Goal: Information Seeking & Learning: Compare options

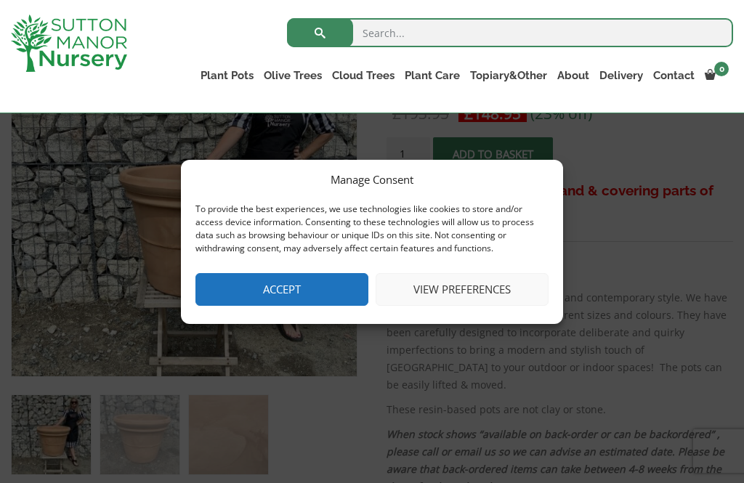
scroll to position [316, 0]
click at [307, 306] on button "Accept" at bounding box center [281, 289] width 173 height 33
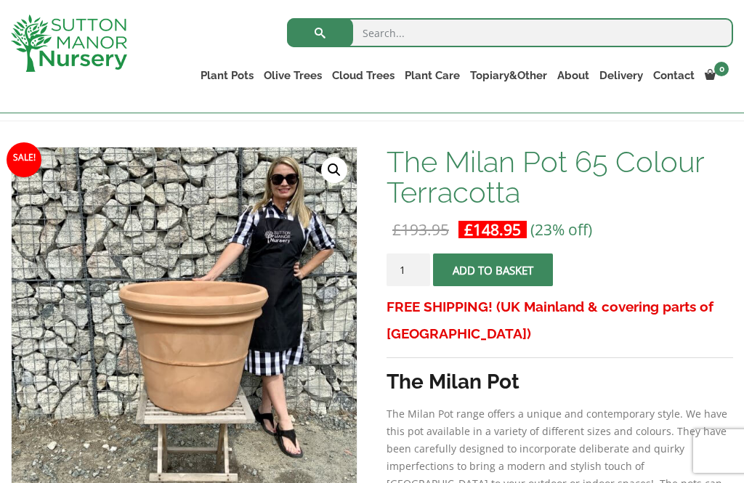
scroll to position [0, 0]
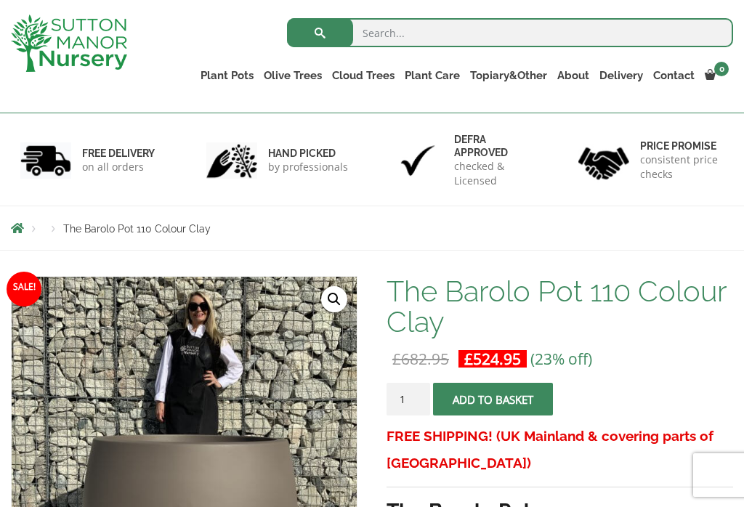
scroll to position [104, 0]
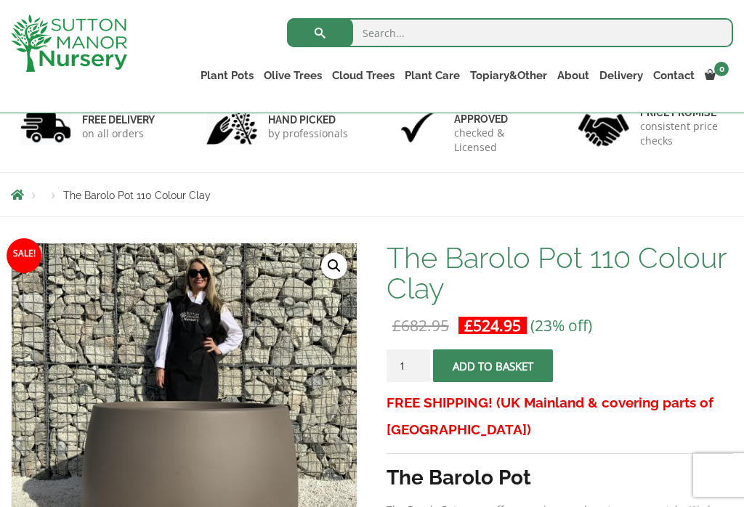
click at [0, 0] on link "Cylinders Traditionals" at bounding box center [0, 0] width 0 height 0
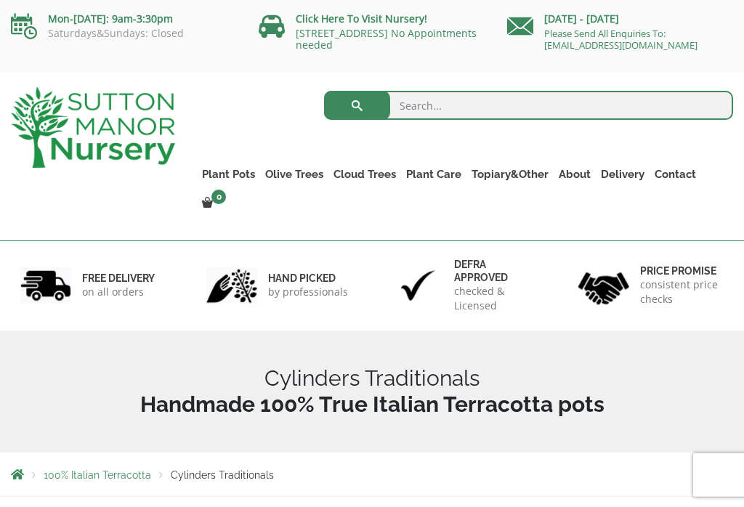
click at [0, 0] on ul "Resin Bonded Pots The Amalfi Pots The Milan Pots The Capri Pots The Brunello Po…" at bounding box center [0, 0] width 0 height 0
click at [0, 0] on link "Fibre Clay Pots" at bounding box center [0, 0] width 0 height 0
click at [0, 0] on link "The Iron Stone Pots" at bounding box center [0, 0] width 0 height 0
click at [0, 0] on link "Vietnamese Terracotta" at bounding box center [0, 0] width 0 height 0
click at [0, 0] on link "The Old Stone Pots" at bounding box center [0, 0] width 0 height 0
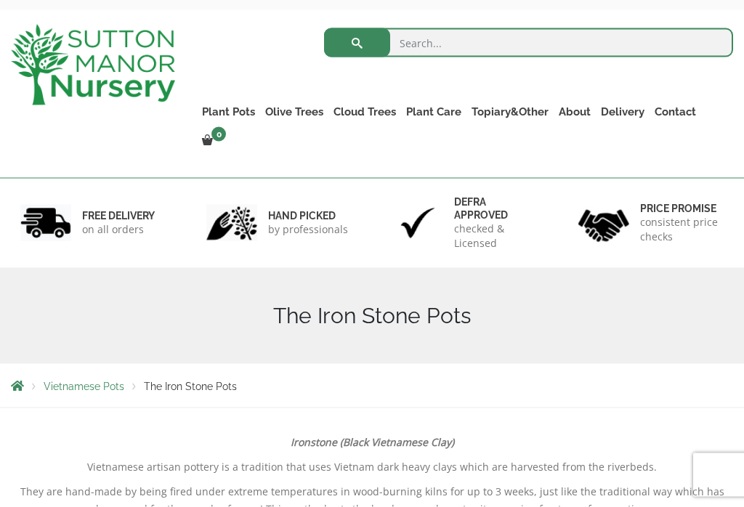
scroll to position [54, 0]
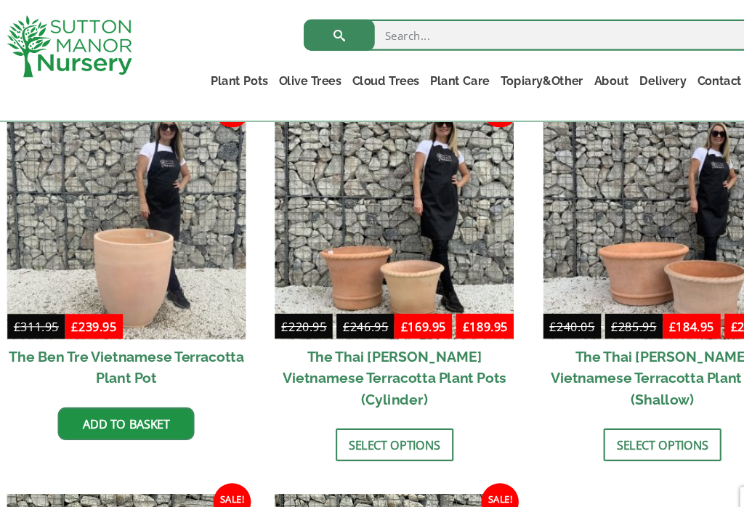
scroll to position [394, 0]
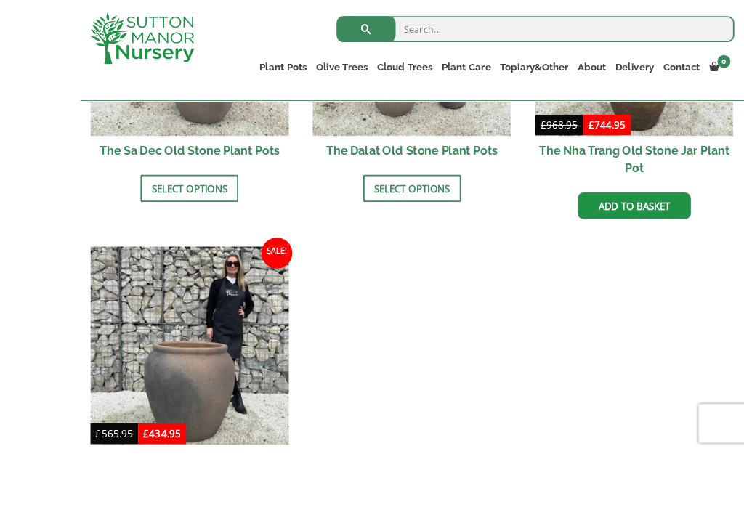
scroll to position [1148, 0]
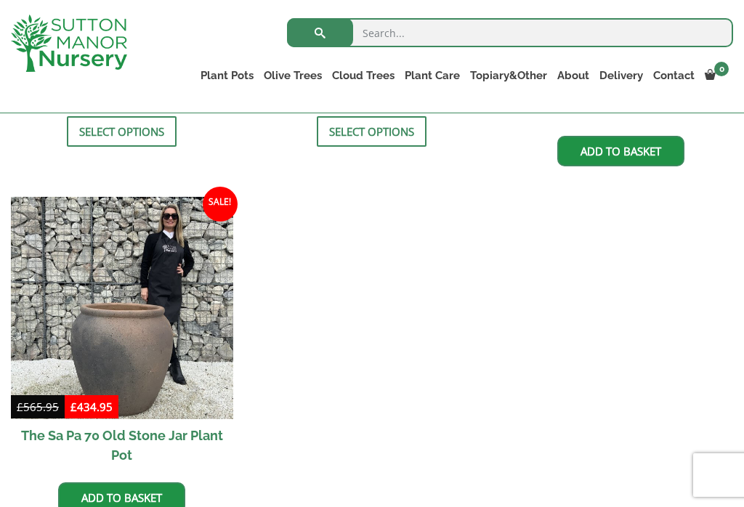
click at [168, 361] on img at bounding box center [122, 308] width 222 height 222
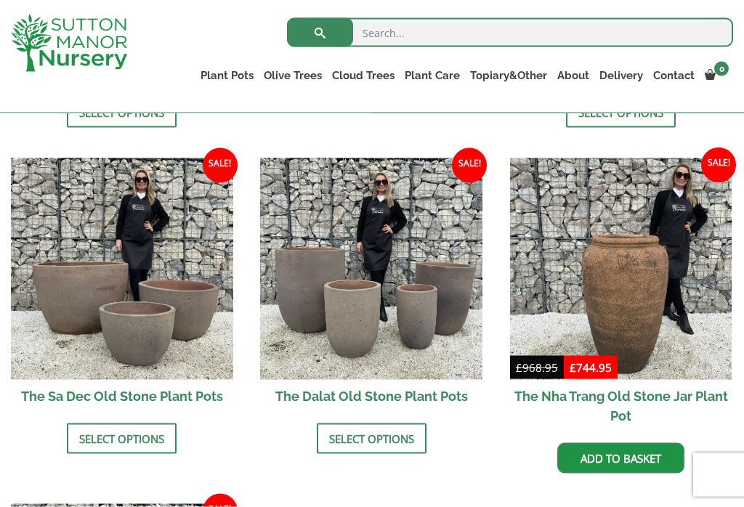
scroll to position [842, 0]
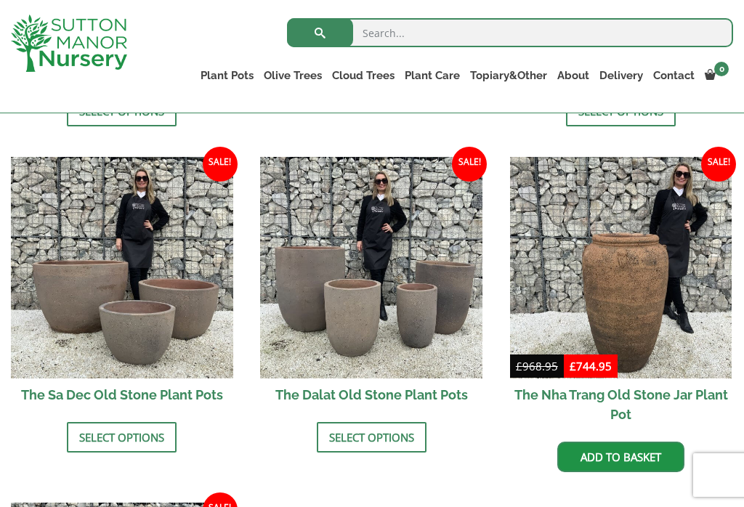
click at [195, 293] on img at bounding box center [122, 268] width 222 height 222
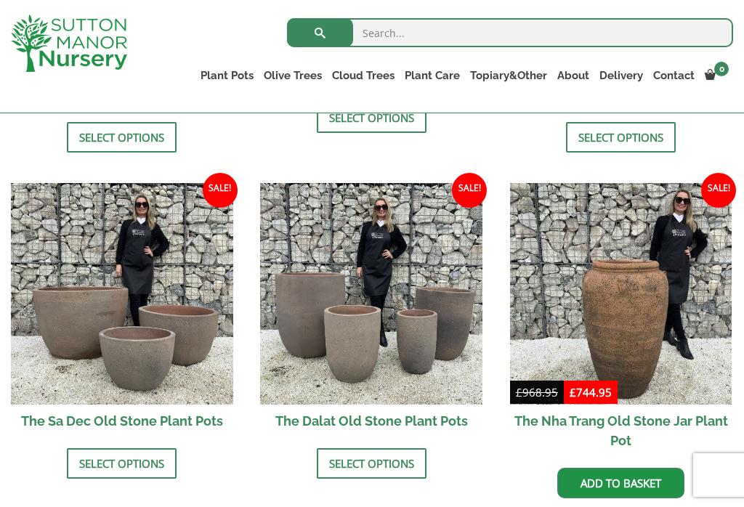
click at [410, 335] on img at bounding box center [371, 294] width 222 height 222
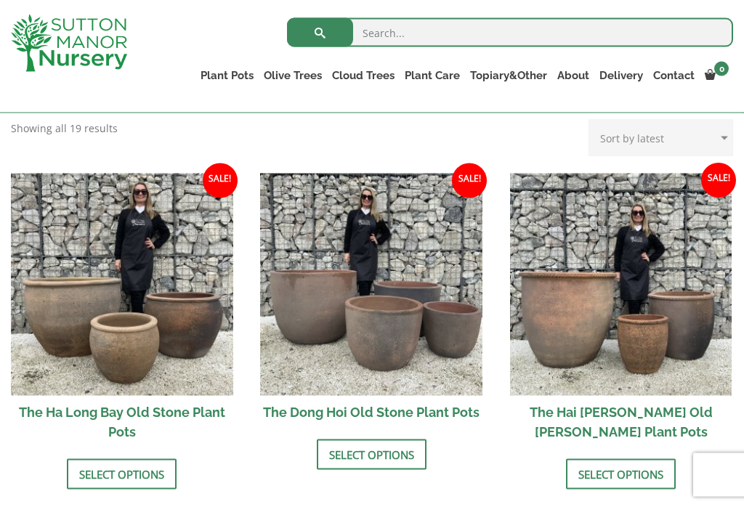
scroll to position [480, 0]
click at [399, 343] on img at bounding box center [371, 284] width 222 height 222
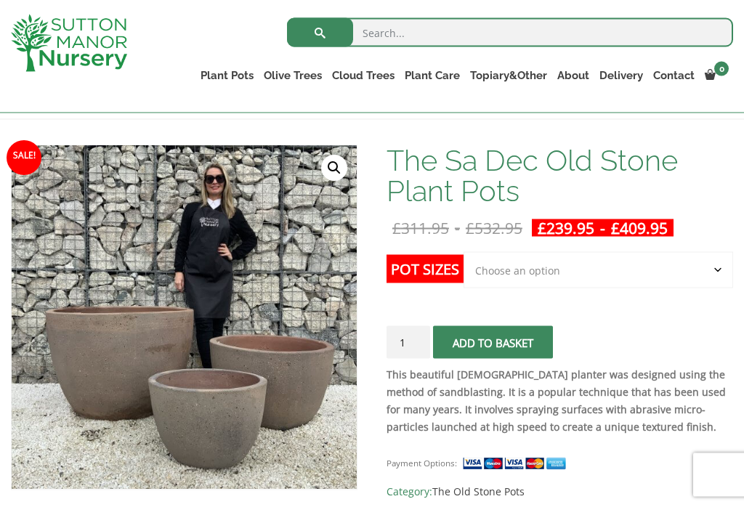
scroll to position [200, 0]
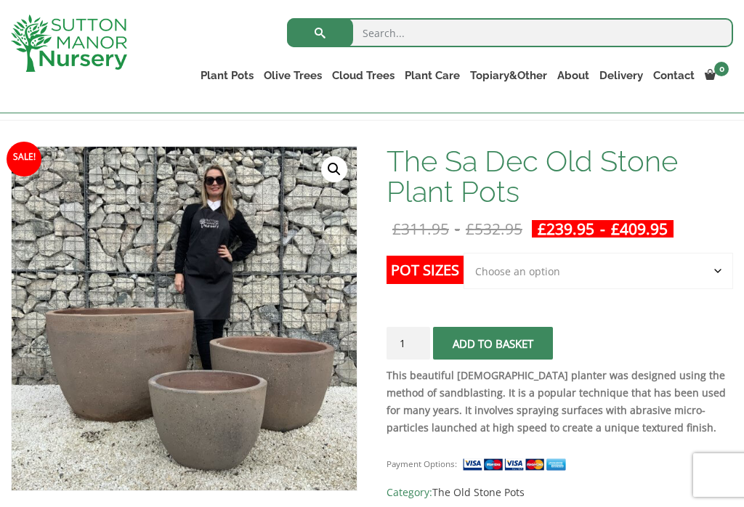
click at [708, 275] on select "Choose an option Click here to buy the 3rd to Largest Pot In The Picture Click …" at bounding box center [597, 271] width 269 height 36
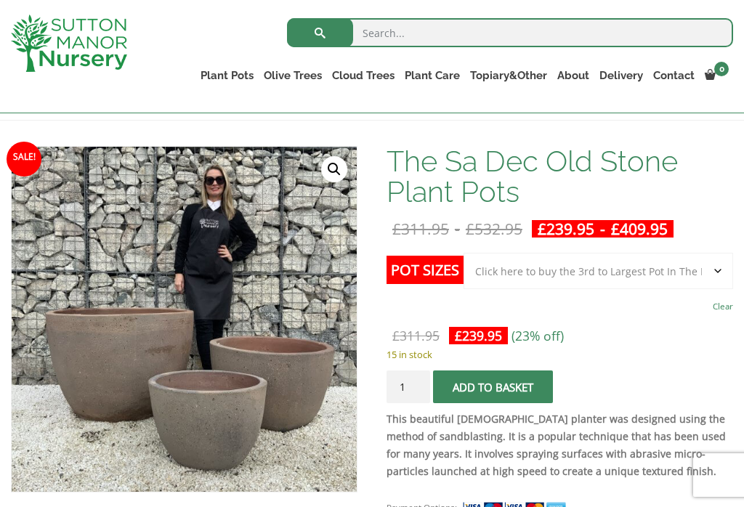
click at [715, 277] on select "Choose an option Click here to buy the 3rd to Largest Pot In The Picture Click …" at bounding box center [597, 271] width 269 height 36
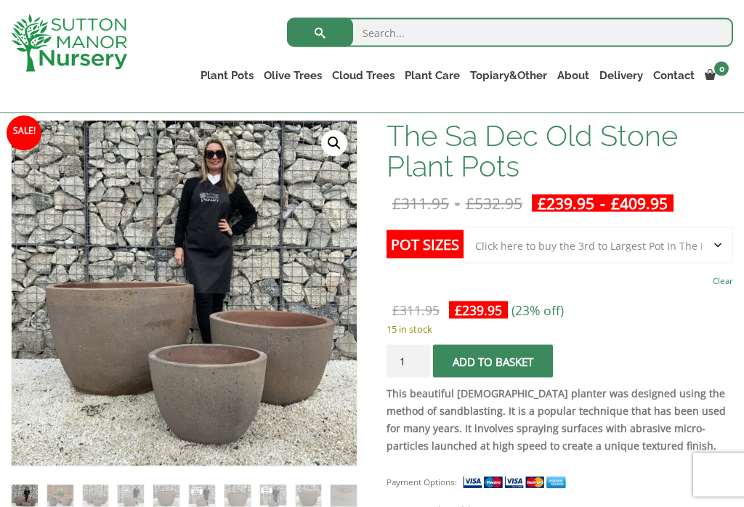
scroll to position [227, 0]
click at [701, 253] on select "Choose an option Click here to buy the 3rd to Largest Pot In The Picture Click …" at bounding box center [597, 245] width 269 height 36
select select "Click here to buy the Largest pot In The Picture"
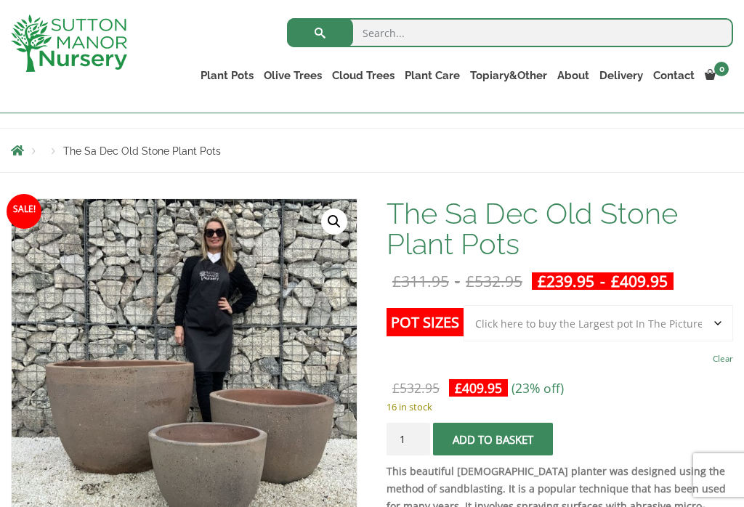
scroll to position [146, 0]
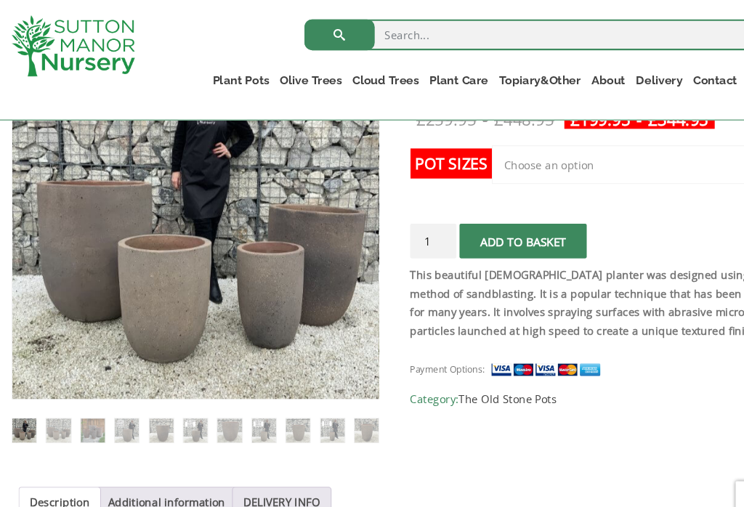
scroll to position [287, 0]
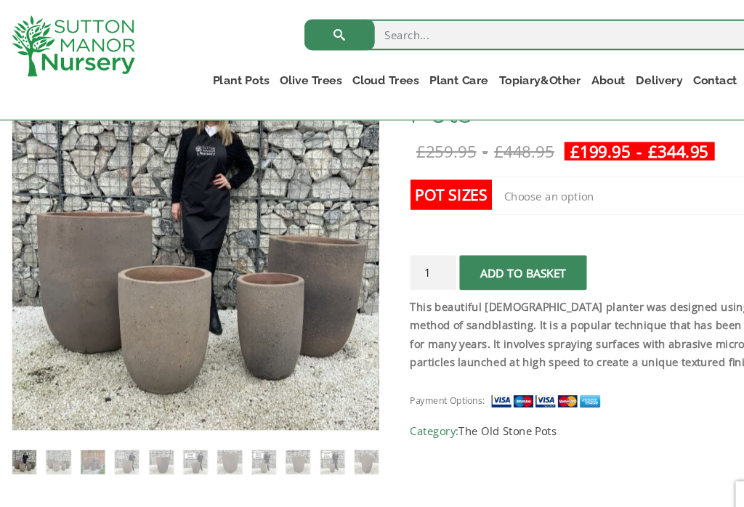
click at [653, 193] on select "Choose an option Click here to buy the 4th to Largest Pot In The Picture Click …" at bounding box center [597, 184] width 269 height 36
select select "Click here to buy the Largest pot In The Picture"
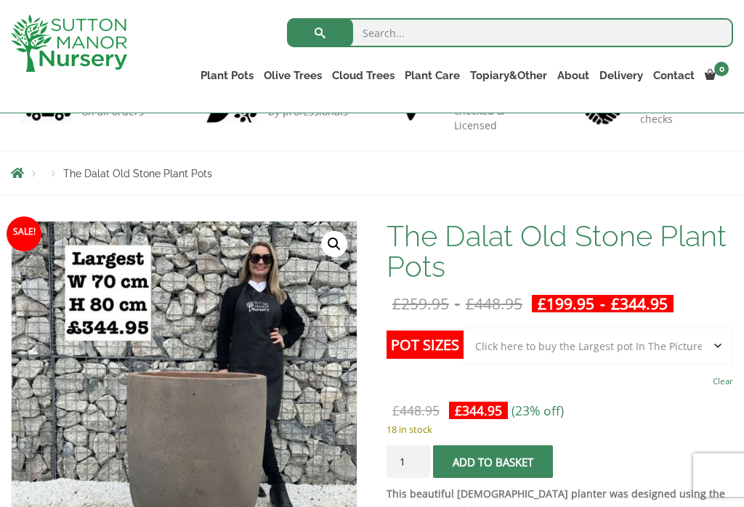
scroll to position [110, 0]
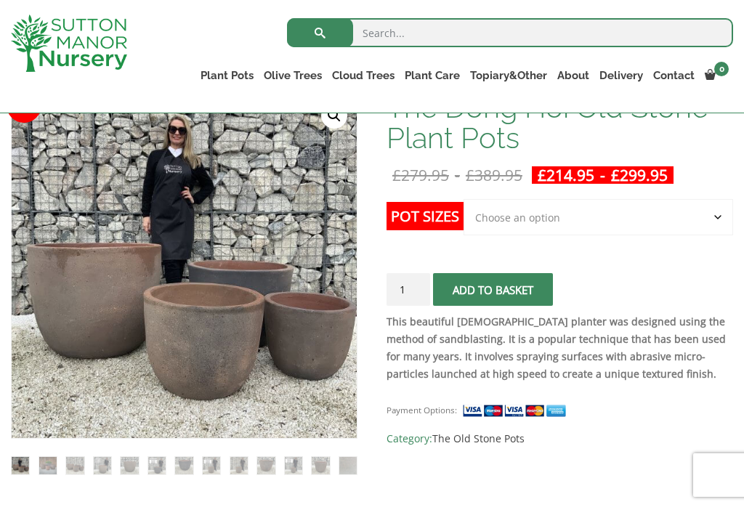
scroll to position [254, 0]
click at [46, 471] on img at bounding box center [47, 465] width 17 height 17
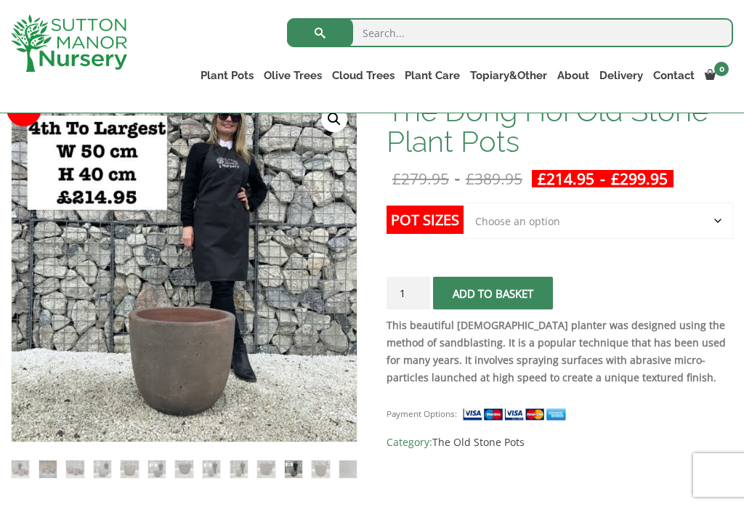
scroll to position [249, 0]
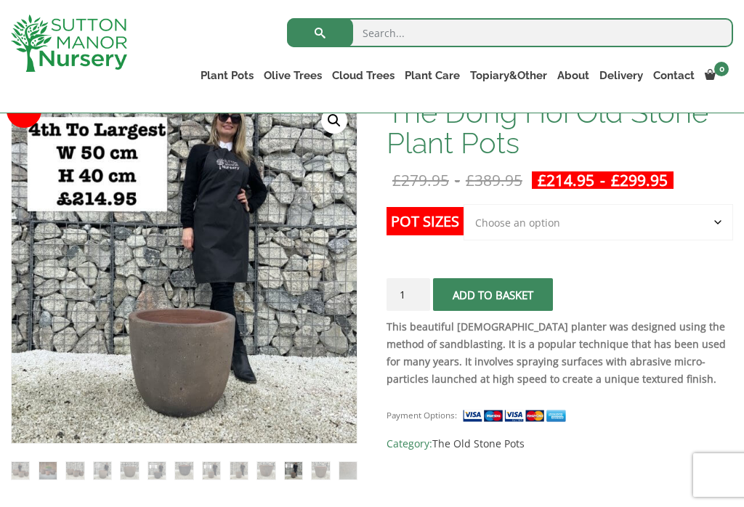
click at [685, 222] on select "Choose an option Click here to buy the 4th to Largest Pot In The Picture Click …" at bounding box center [597, 222] width 269 height 36
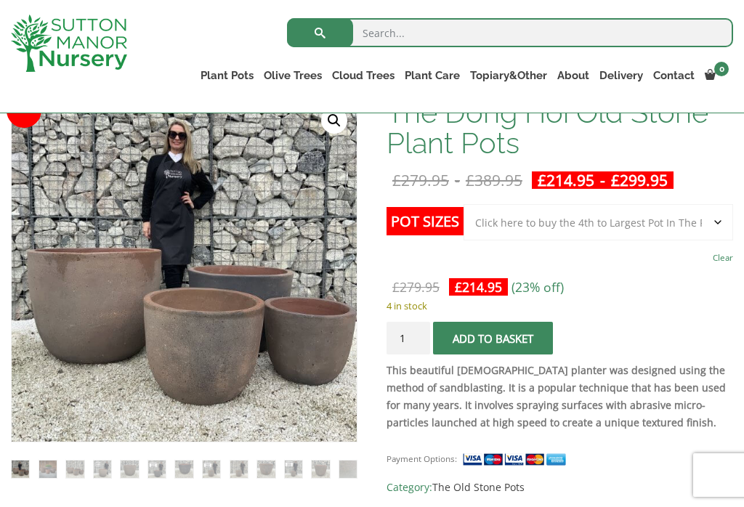
click at [710, 233] on select "Choose an option Click here to buy the 4th to Largest Pot In The Picture Click …" at bounding box center [597, 222] width 269 height 36
click at [708, 216] on select "Choose an option Click here to buy the 4th to Largest Pot In The Picture Click …" at bounding box center [597, 222] width 269 height 36
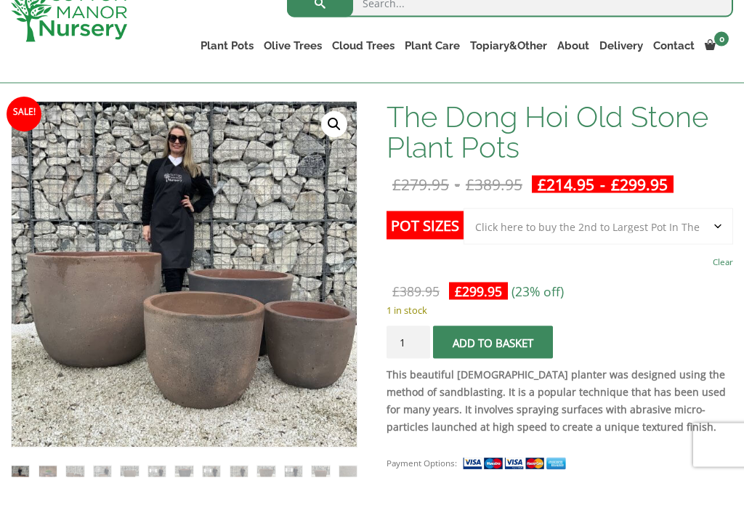
scroll to position [254, 0]
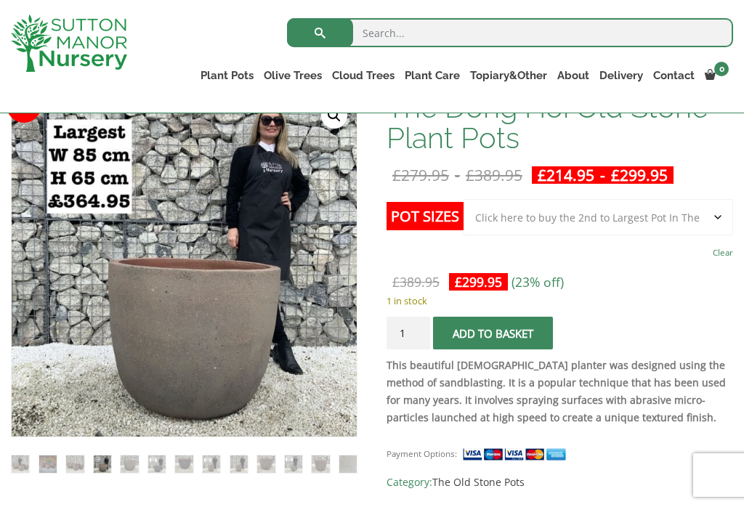
click at [684, 211] on select "Choose an option Click here to buy the 4th to Largest Pot In The Picture Click …" at bounding box center [597, 217] width 269 height 36
select select "Click here to buy the 4th to Largest Pot In The Picture"
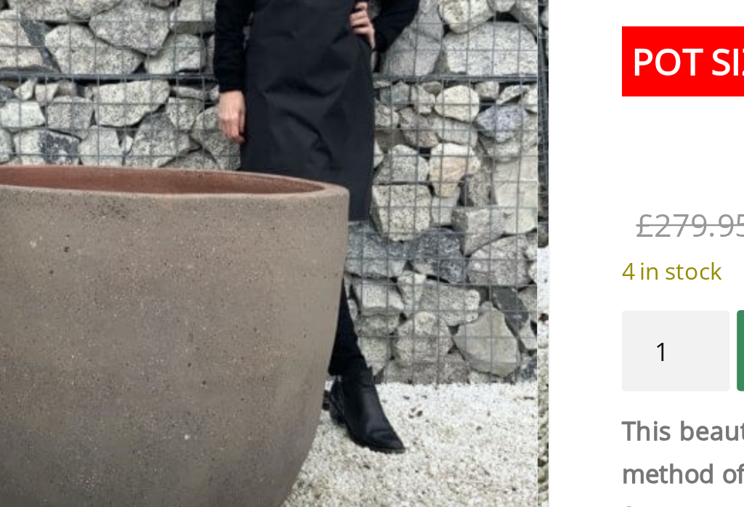
scroll to position [162, 0]
